Goal: Navigation & Orientation: Find specific page/section

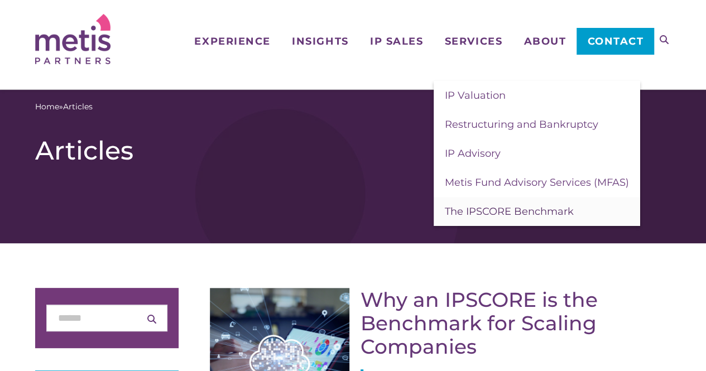
click at [493, 215] on span "The IPSCORE Benchmark" at bounding box center [509, 211] width 129 height 12
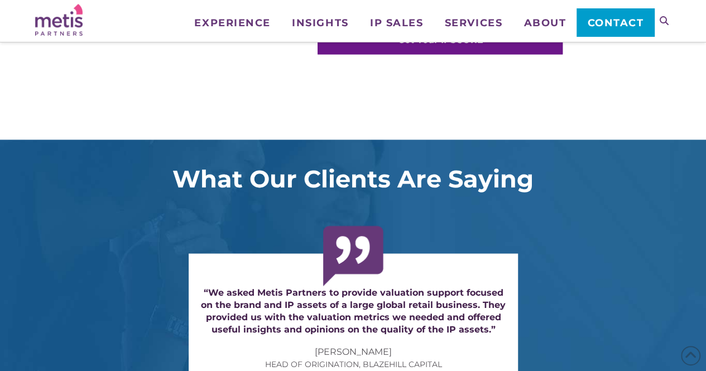
scroll to position [918, 0]
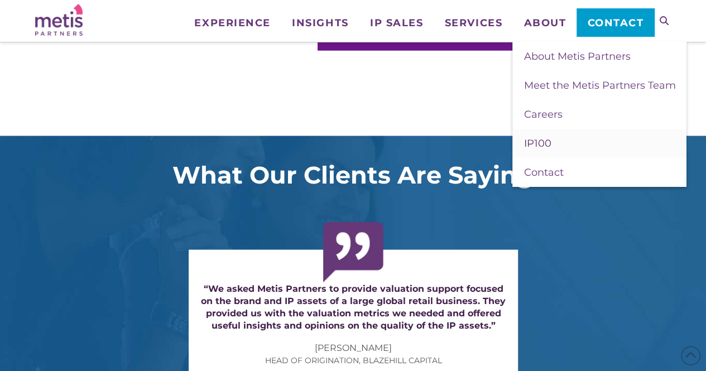
click at [537, 155] on link "IP100" at bounding box center [599, 143] width 174 height 29
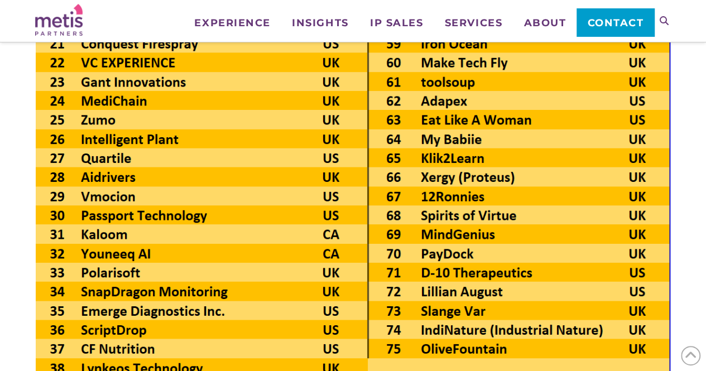
scroll to position [1735, 0]
